Goal: Find specific page/section: Find specific page/section

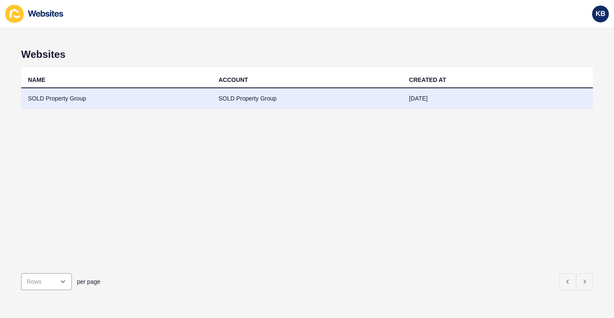
click at [65, 99] on td "SOLD Property Group" at bounding box center [116, 98] width 191 height 21
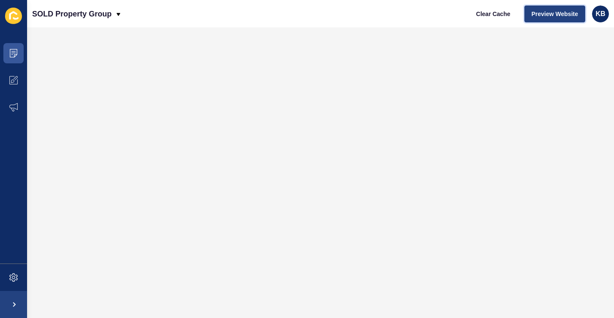
click at [554, 16] on span "Preview Website" at bounding box center [555, 14] width 47 height 8
click at [15, 80] on icon at bounding box center [13, 80] width 8 height 8
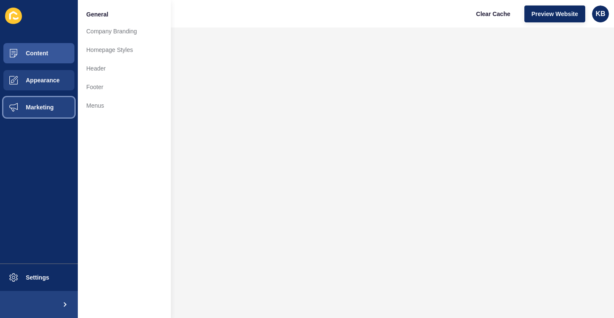
drag, startPoint x: 41, startPoint y: 105, endPoint x: 35, endPoint y: 105, distance: 6.3
click at [41, 106] on span "Marketing" at bounding box center [26, 107] width 55 height 7
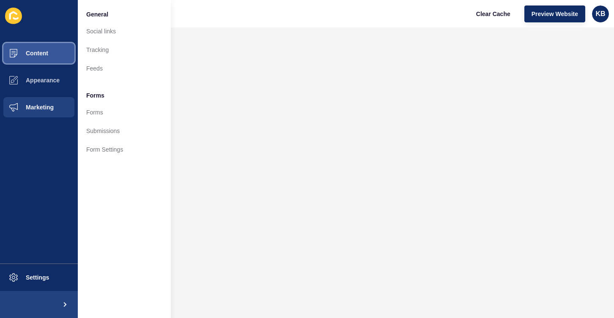
click at [50, 56] on button "Content" at bounding box center [39, 53] width 78 height 27
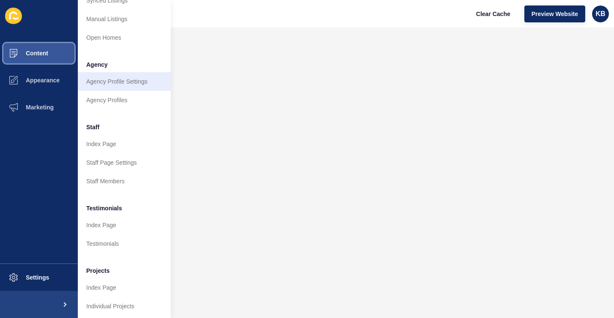
scroll to position [177, 0]
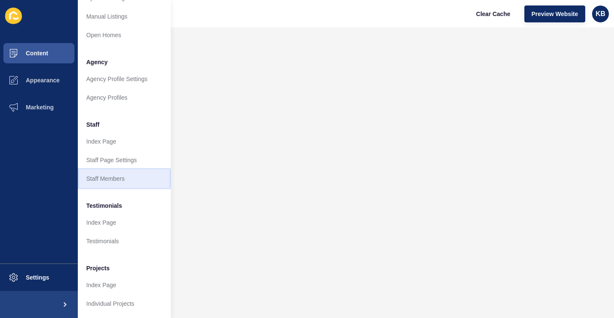
click at [99, 182] on link "Staff Members" at bounding box center [124, 179] width 93 height 19
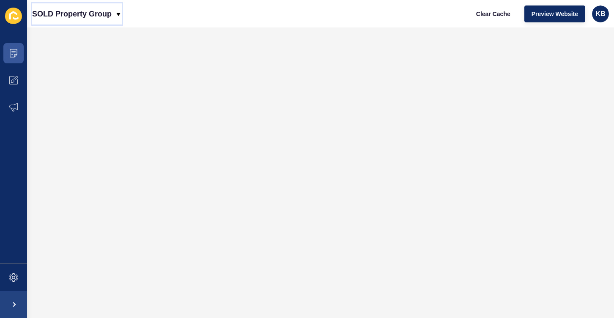
click at [96, 14] on p "SOLD Property Group" at bounding box center [72, 13] width 80 height 21
click at [84, 18] on p "SOLD Property Group" at bounding box center [72, 13] width 80 height 21
click at [76, 37] on div "Back to website list" at bounding box center [69, 38] width 60 height 15
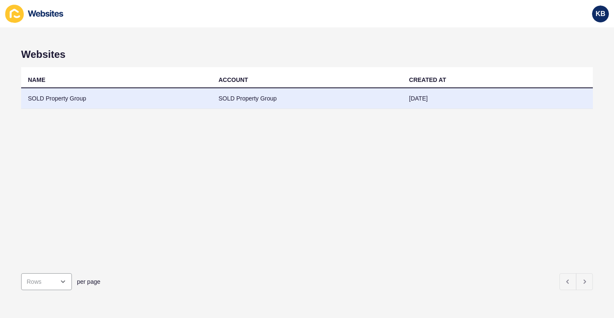
click at [80, 97] on td "SOLD Property Group" at bounding box center [116, 98] width 191 height 21
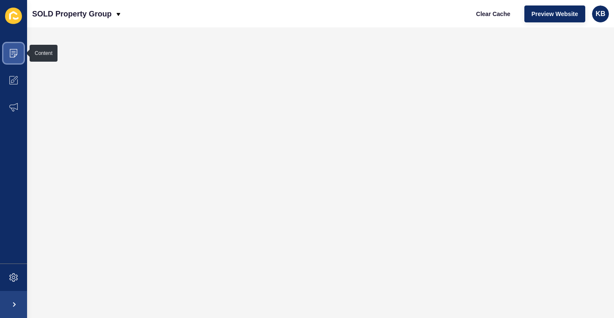
click at [16, 54] on icon at bounding box center [13, 53] width 8 height 8
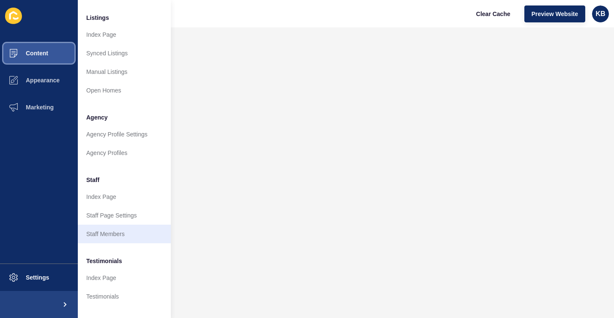
scroll to position [131, 0]
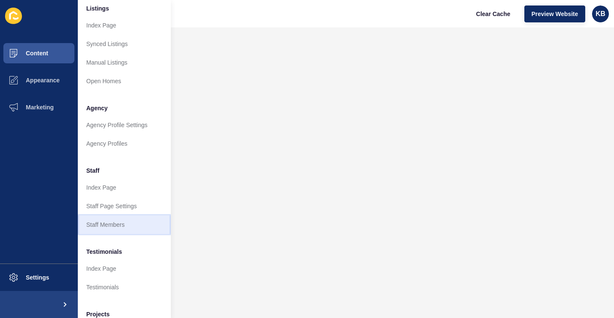
click at [112, 223] on link "Staff Members" at bounding box center [124, 225] width 93 height 19
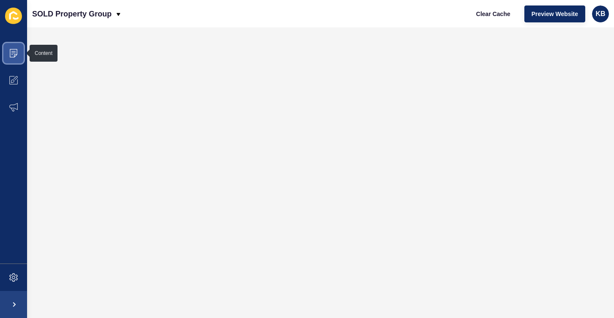
click at [12, 53] on icon at bounding box center [13, 53] width 4 height 0
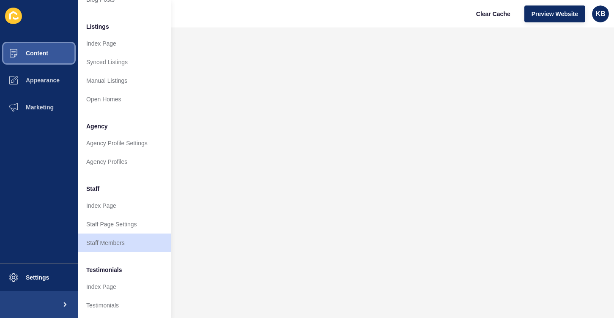
scroll to position [116, 0]
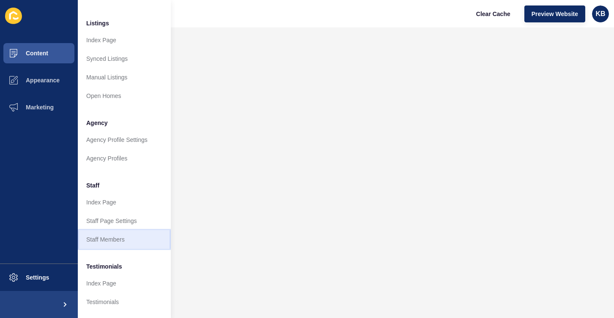
click at [110, 239] on link "Staff Members" at bounding box center [124, 239] width 93 height 19
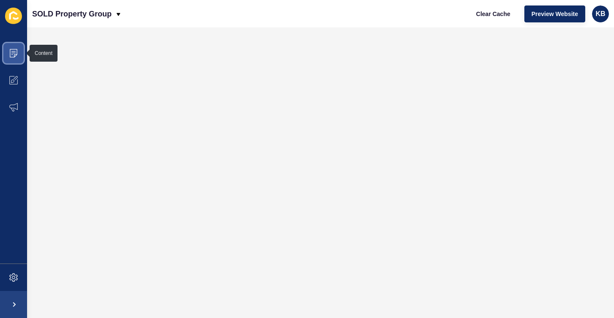
click at [13, 54] on icon at bounding box center [13, 53] width 8 height 8
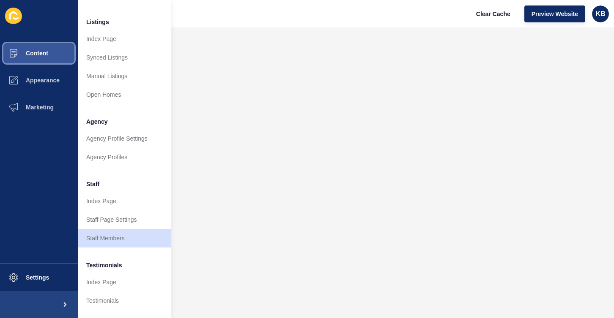
scroll to position [149, 0]
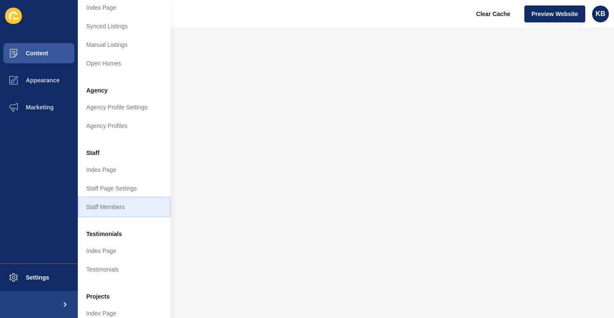
click at [108, 208] on link "Staff Members" at bounding box center [124, 207] width 93 height 19
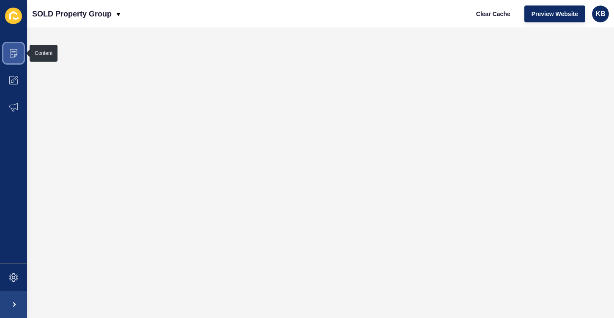
click at [13, 52] on icon at bounding box center [13, 53] width 8 height 8
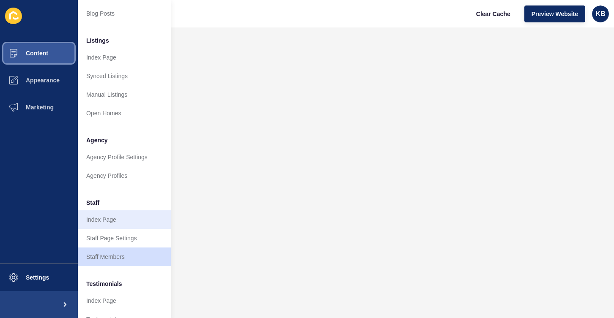
scroll to position [97, 0]
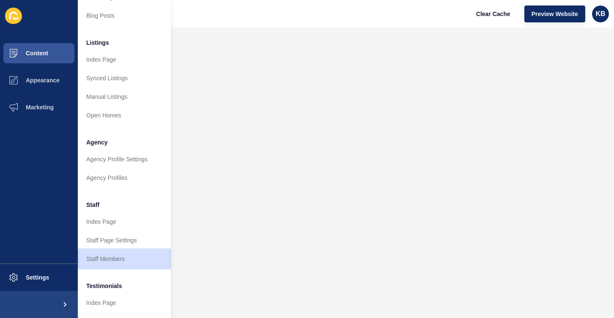
click at [111, 257] on link "Staff Members" at bounding box center [124, 259] width 93 height 19
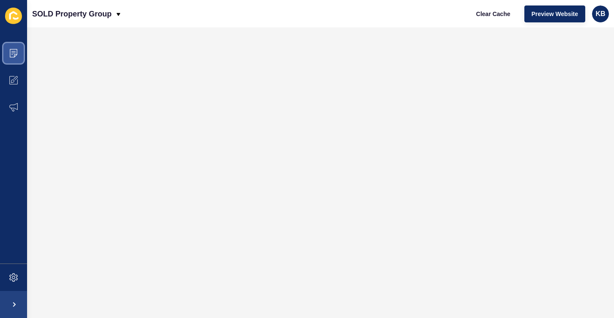
click at [9, 53] on icon at bounding box center [13, 53] width 8 height 8
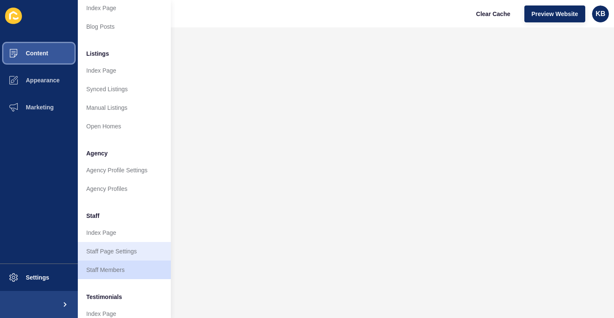
scroll to position [148, 0]
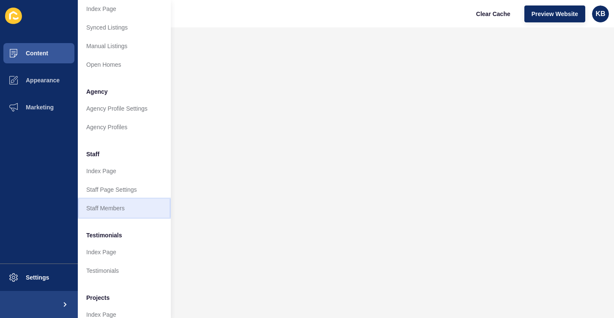
click at [130, 211] on link "Staff Members" at bounding box center [124, 208] width 93 height 19
